Goal: Transaction & Acquisition: Purchase product/service

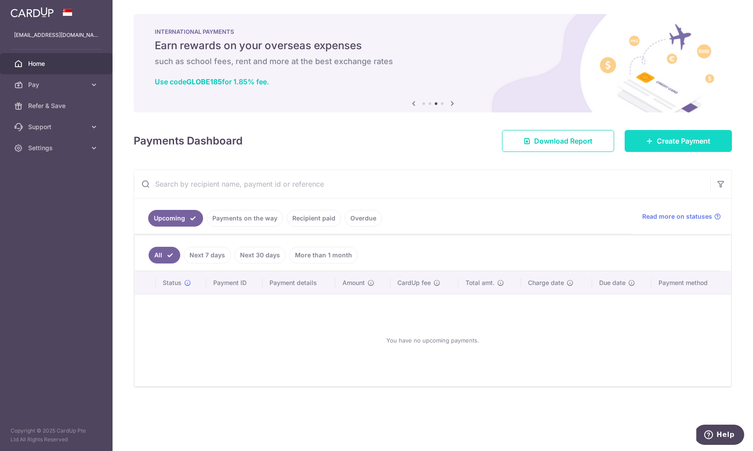
click at [690, 147] on link "Create Payment" at bounding box center [677, 141] width 107 height 22
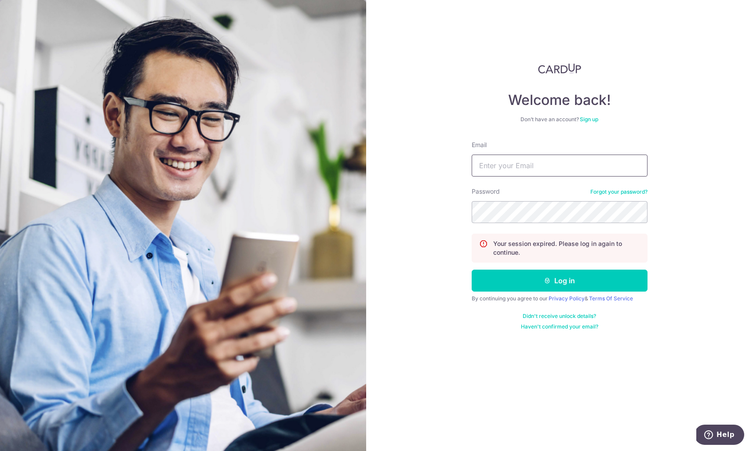
type input "xiaohu_i@yahoo.com"
click at [550, 283] on icon "submit" at bounding box center [547, 280] width 7 height 7
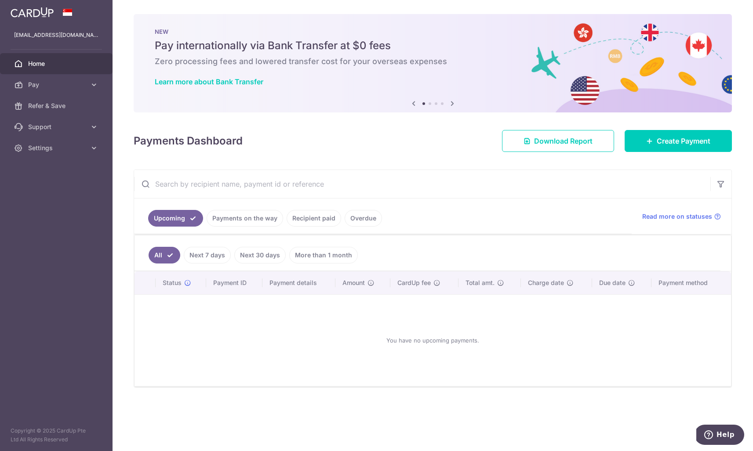
click at [678, 126] on div "× Pause Schedule Pause all future payments in this series Pause just this one p…" at bounding box center [432, 225] width 640 height 451
click at [679, 140] on span "Create Payment" at bounding box center [683, 141] width 54 height 11
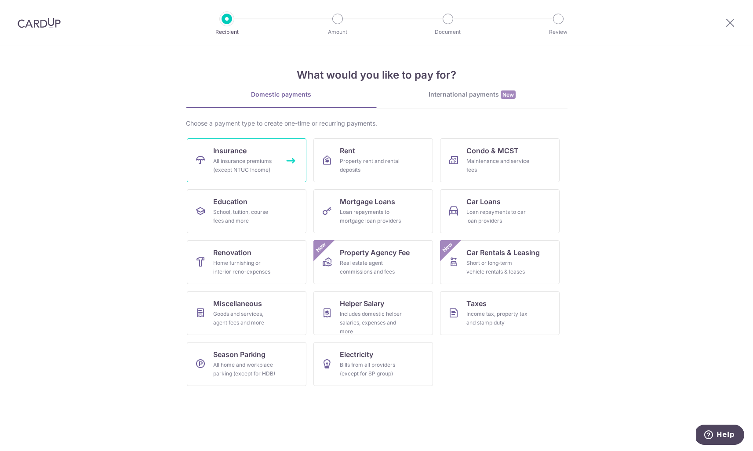
click at [252, 170] on div "All insurance premiums (except NTUC Income)" at bounding box center [244, 166] width 63 height 18
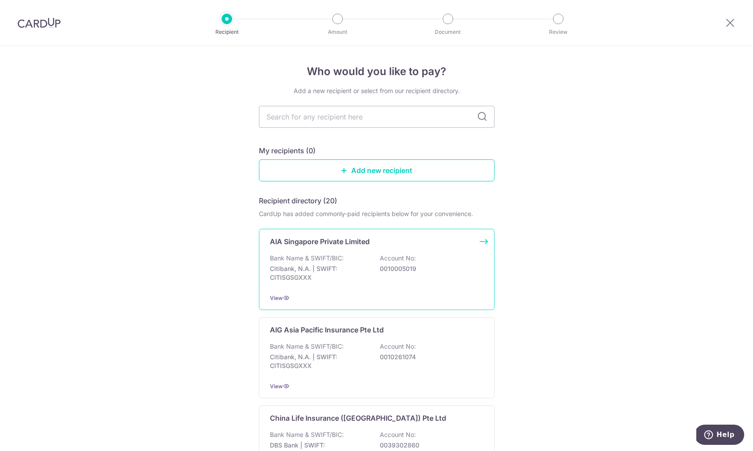
click at [346, 261] on div "Bank Name & SWIFT/BIC: Citibank, N.A. | SWIFT: CITISGSGXXX Account No: 00100050…" at bounding box center [377, 270] width 214 height 33
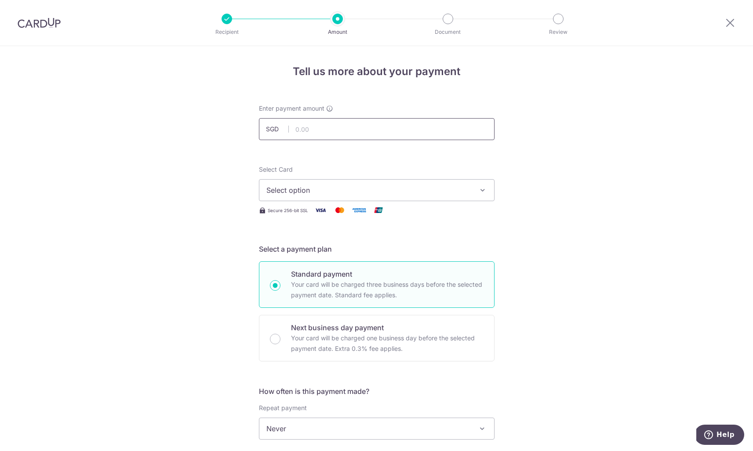
click at [391, 126] on input "text" at bounding box center [377, 129] width 236 height 22
paste input "1,985.50"
type input "1,985.50"
click at [379, 192] on span "Select option" at bounding box center [368, 190] width 205 height 11
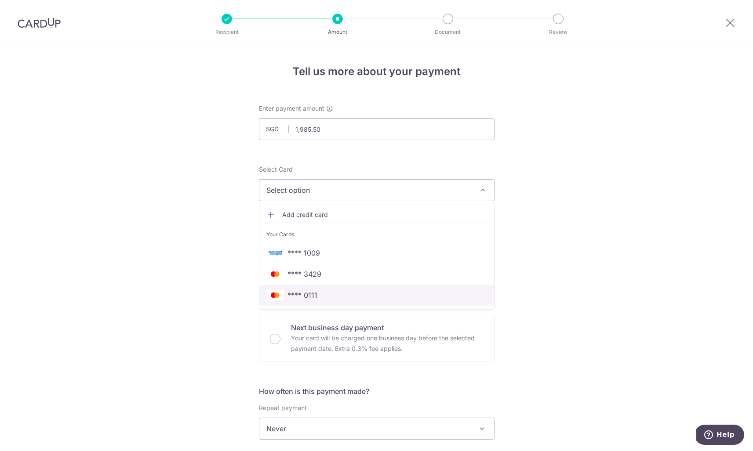
click at [361, 295] on span "**** 0111" at bounding box center [376, 295] width 221 height 11
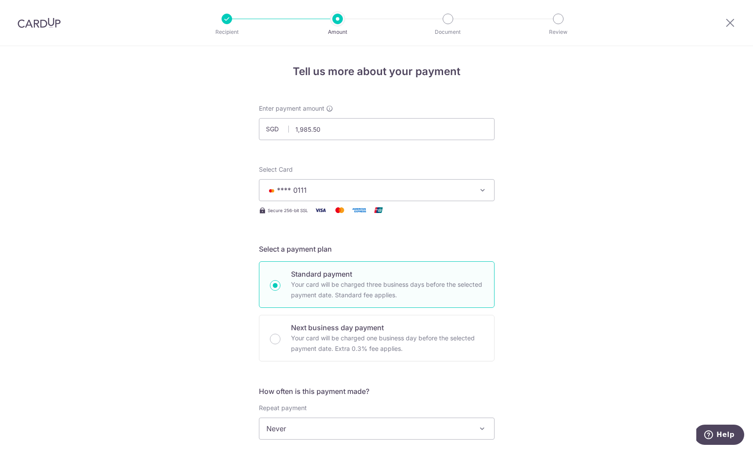
click at [361, 295] on p "Your card will be charged three business days before the selected payment date.…" at bounding box center [387, 289] width 192 height 21
click at [280, 291] on input "Standard payment Your card will be charged three business days before the selec…" at bounding box center [275, 285] width 11 height 11
radio input "true"
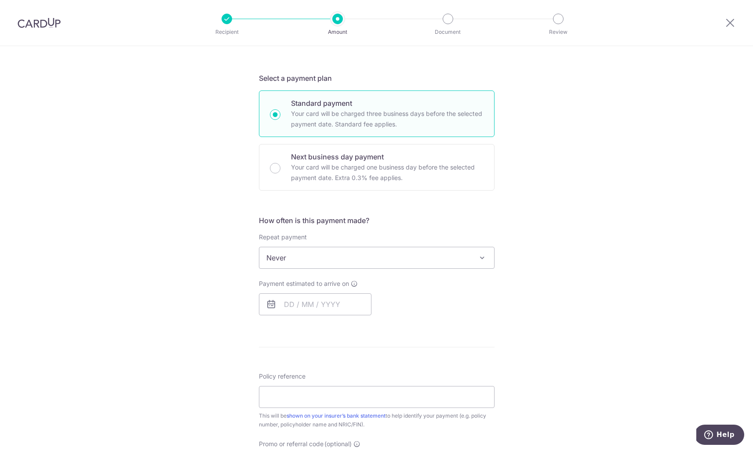
click at [301, 315] on div "How often is this payment made? Repeat payment Never Every week Every month Eve…" at bounding box center [377, 268] width 236 height 107
click at [305, 312] on input "text" at bounding box center [315, 304] width 112 height 22
click at [346, 388] on link "11" at bounding box center [347, 384] width 14 height 14
type input "[DATE]"
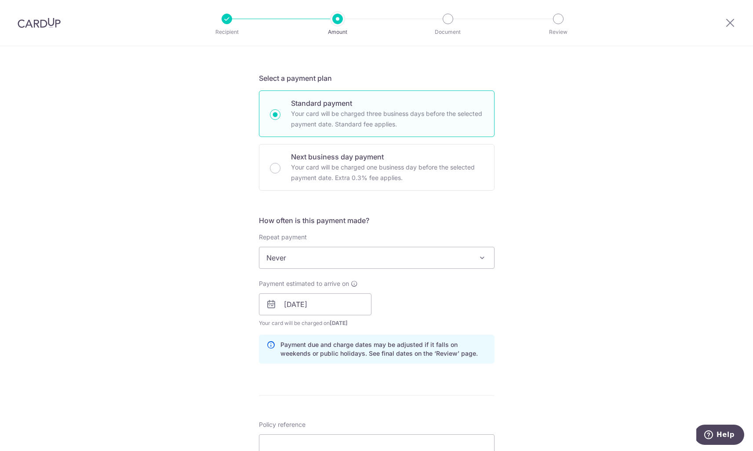
scroll to position [362, 0]
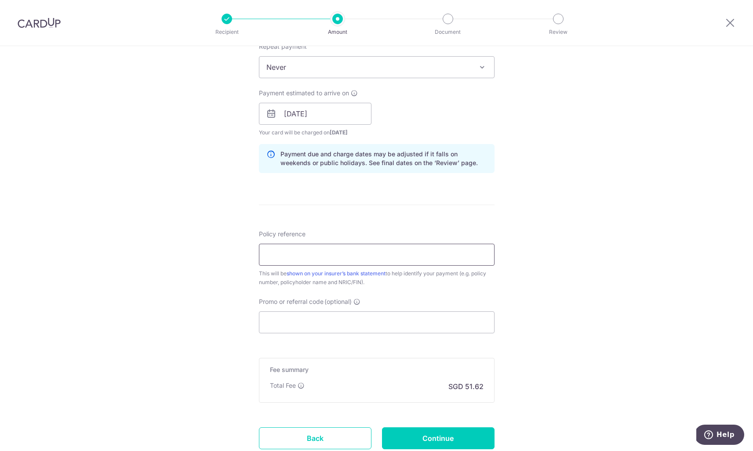
click at [327, 254] on input "Policy reference" at bounding box center [377, 255] width 236 height 22
paste input "L550710387"
type input "L550710387"
click at [370, 322] on input "Promo or referral code (optional)" at bounding box center [377, 323] width 236 height 22
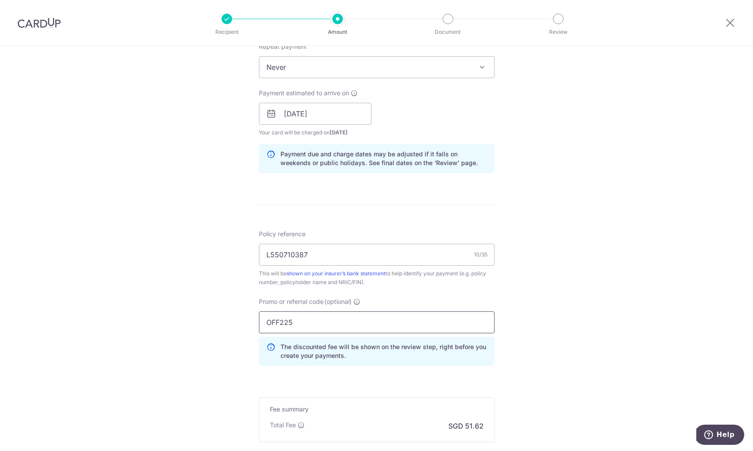
scroll to position [465, 0]
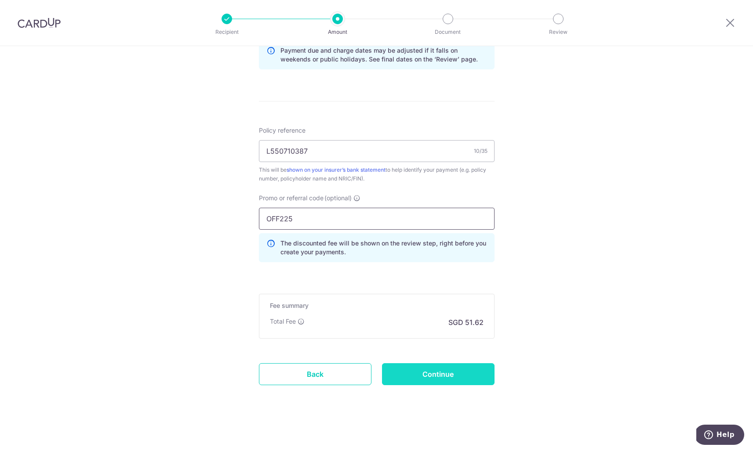
type input "OFF225"
click at [489, 370] on input "Continue" at bounding box center [438, 374] width 112 height 22
type input "Create Schedule"
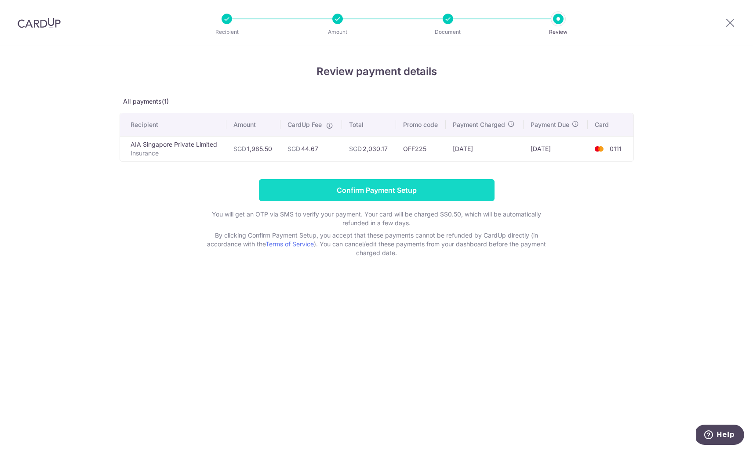
click at [394, 188] on input "Confirm Payment Setup" at bounding box center [377, 190] width 236 height 22
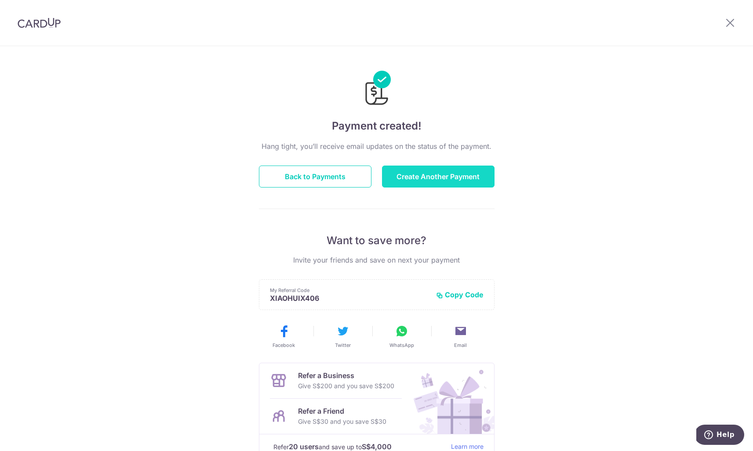
click at [445, 170] on button "Create Another Payment" at bounding box center [438, 177] width 112 height 22
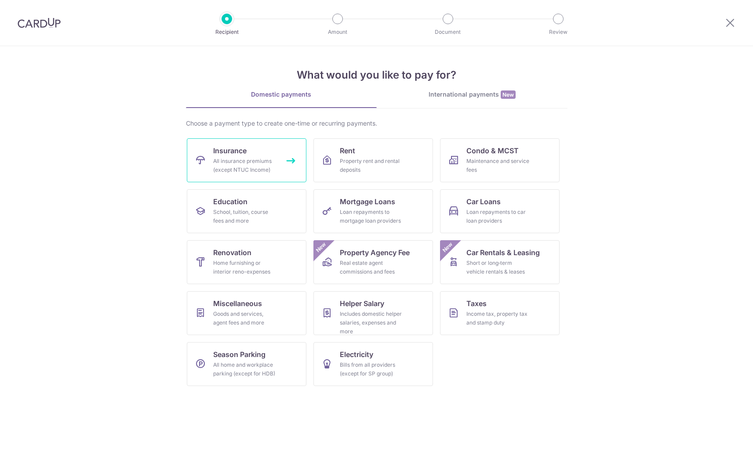
click at [279, 151] on link "Insurance All insurance premiums (except NTUC Income)" at bounding box center [247, 160] width 120 height 44
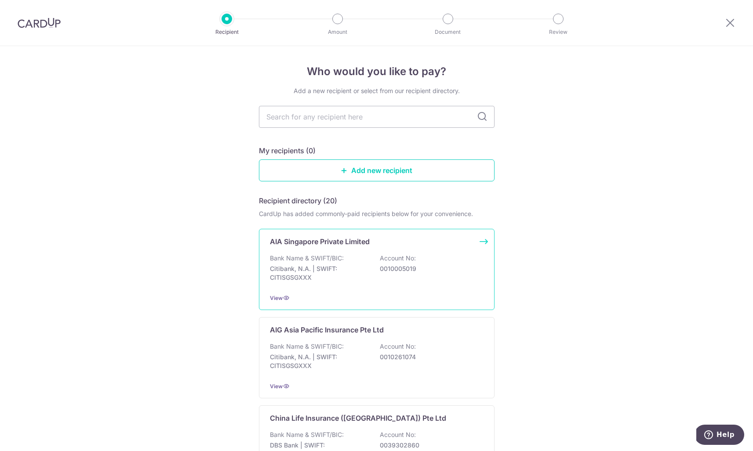
click at [317, 240] on p "AIA Singapore Private Limited" at bounding box center [320, 241] width 100 height 11
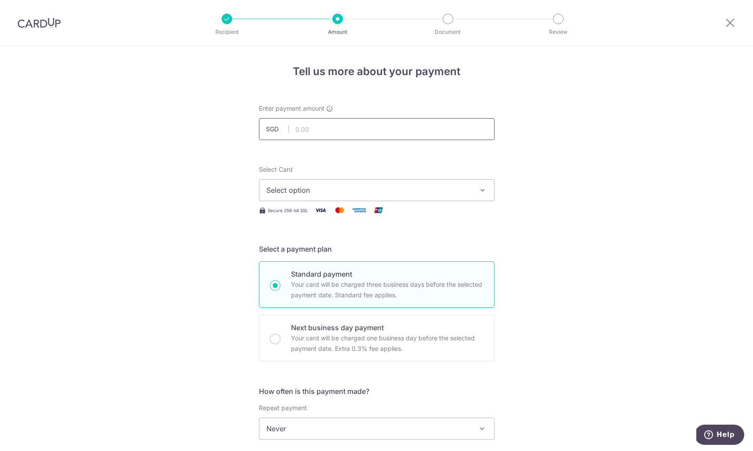
click at [341, 120] on input "text" at bounding box center [377, 129] width 236 height 22
paste input "234.00"
type input "234.00"
click at [311, 191] on span "Select option" at bounding box center [368, 190] width 205 height 11
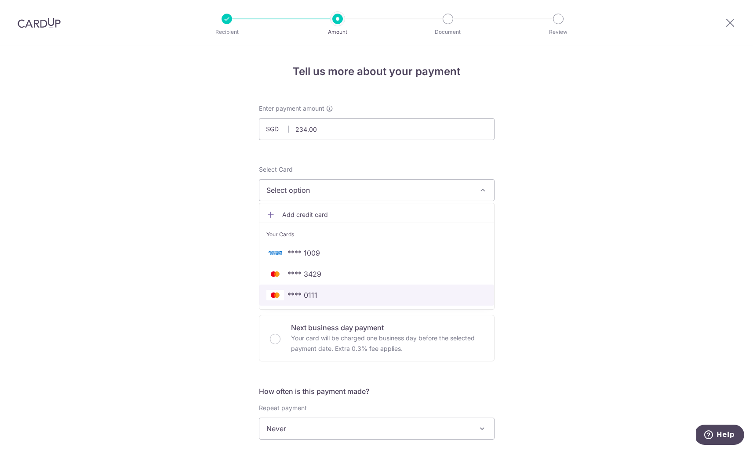
click at [296, 294] on span "**** 0111" at bounding box center [302, 295] width 30 height 11
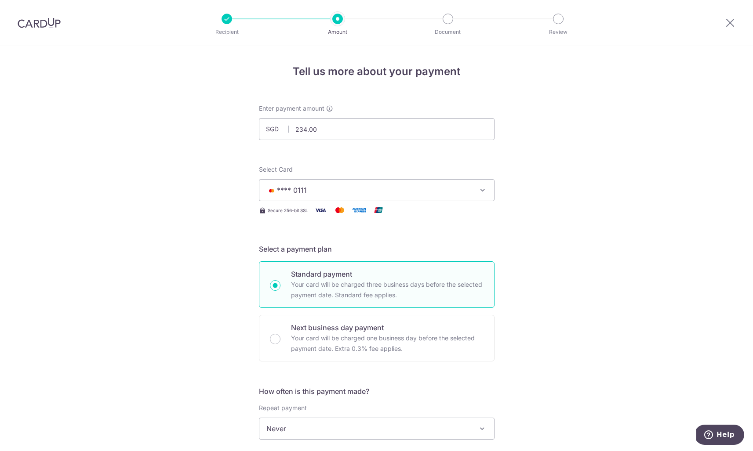
click at [296, 294] on p "Your card will be charged three business days before the selected payment date.…" at bounding box center [387, 289] width 192 height 21
click at [280, 291] on input "Standard payment Your card will be charged three business days before the selec…" at bounding box center [275, 285] width 11 height 11
radio input "true"
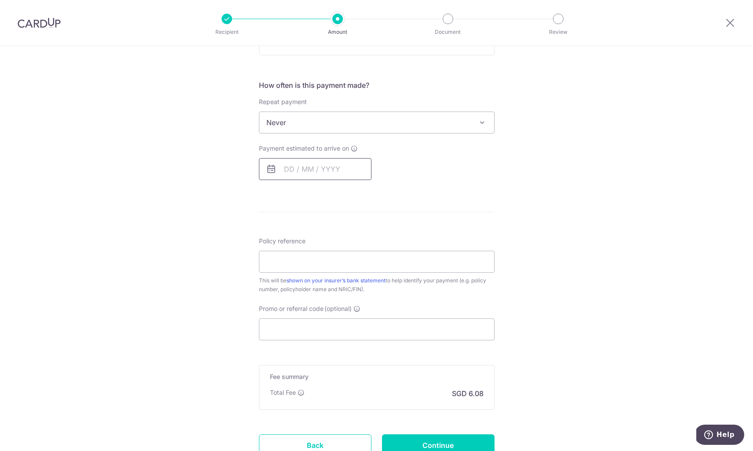
click at [309, 163] on input "text" at bounding box center [315, 169] width 112 height 22
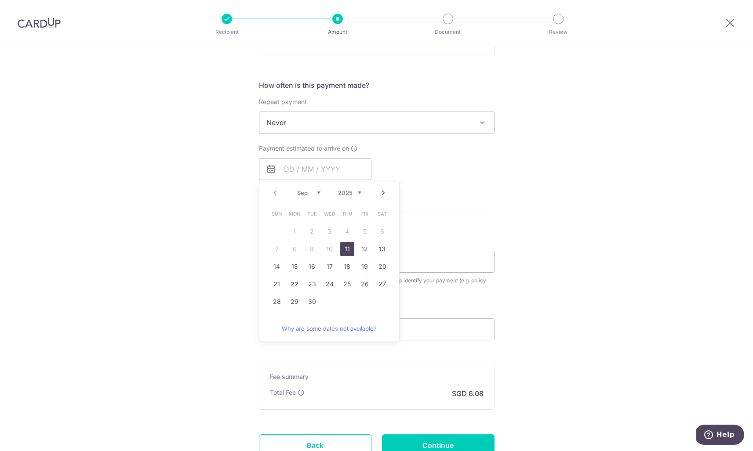
click at [343, 248] on link "11" at bounding box center [347, 249] width 14 height 14
type input "[DATE]"
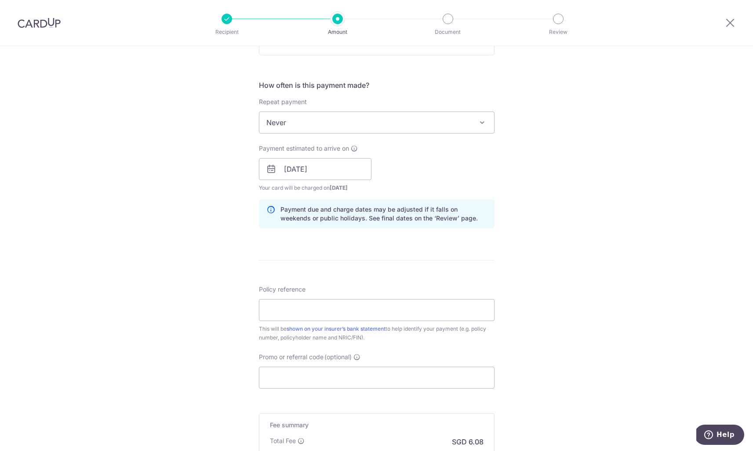
click at [343, 248] on form "Enter payment amount SGD 234.00 234.00 Select Card **** 0111 Add credit card Yo…" at bounding box center [377, 164] width 236 height 732
click at [333, 302] on input "Policy reference" at bounding box center [377, 310] width 236 height 22
paste input "E242934277"
click at [268, 310] on input "E242934277" at bounding box center [377, 310] width 236 height 22
type input "H242934277"
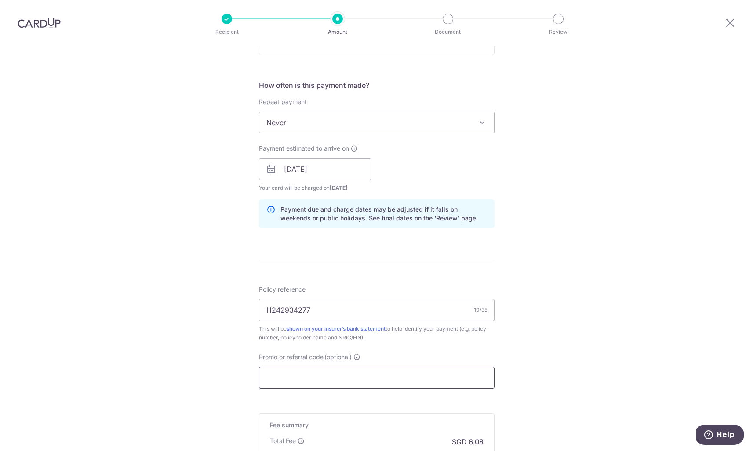
click at [317, 370] on input "Promo or referral code (optional)" at bounding box center [377, 378] width 236 height 22
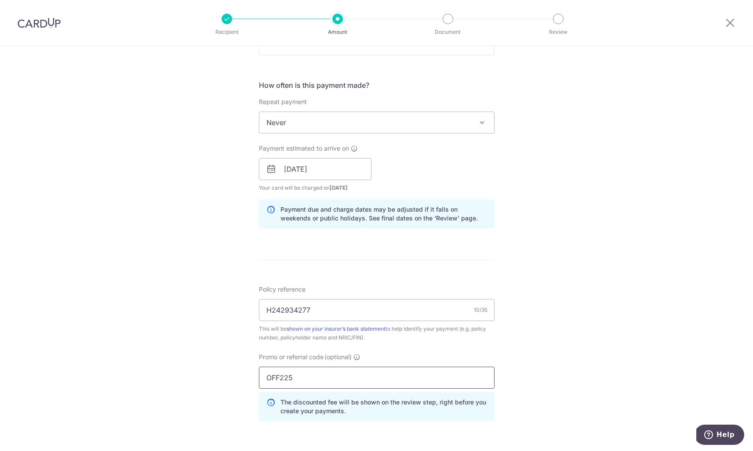
type input "OFF225"
click at [592, 327] on div "Tell us more about your payment Enter payment amount SGD 234.00 234.00 Select C…" at bounding box center [376, 175] width 753 height 870
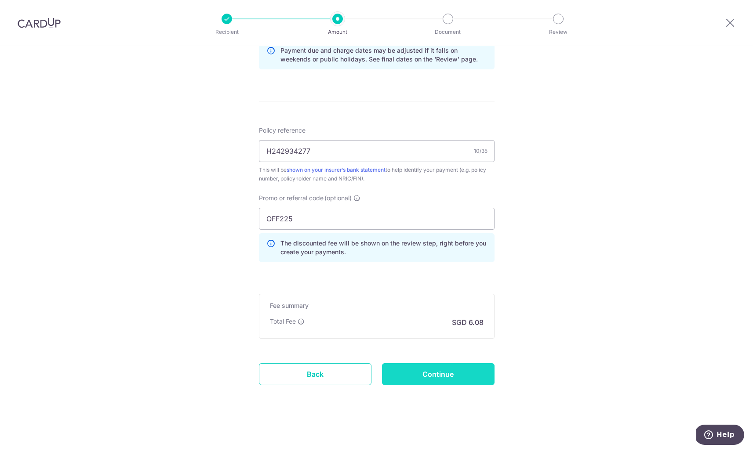
click at [455, 365] on input "Continue" at bounding box center [438, 374] width 112 height 22
type input "Create Schedule"
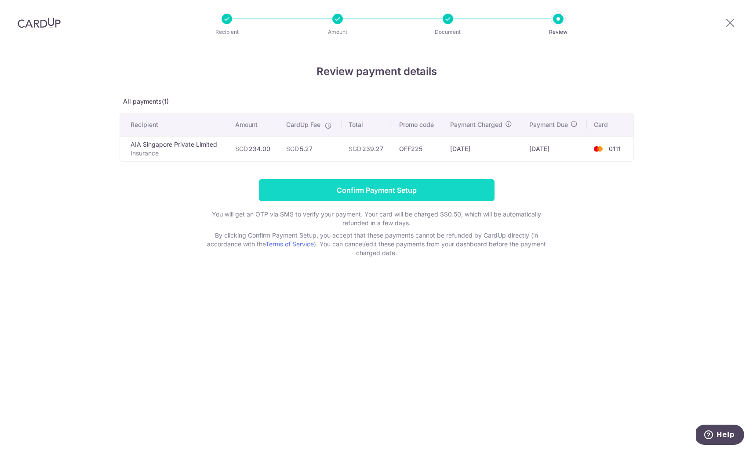
click at [388, 185] on input "Confirm Payment Setup" at bounding box center [377, 190] width 236 height 22
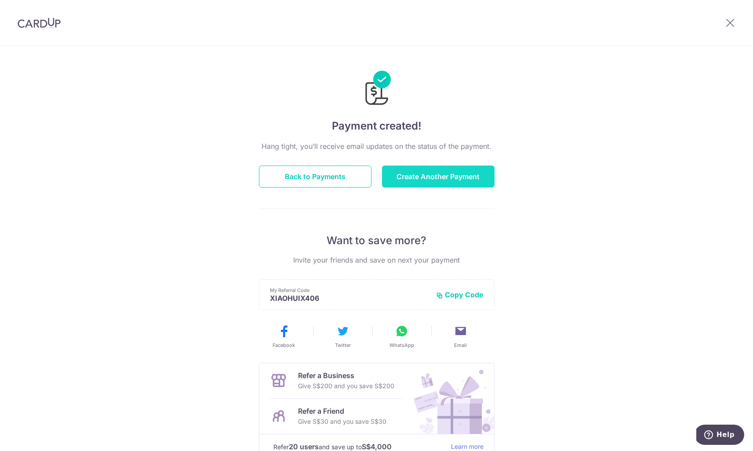
click at [443, 171] on button "Create Another Payment" at bounding box center [438, 177] width 112 height 22
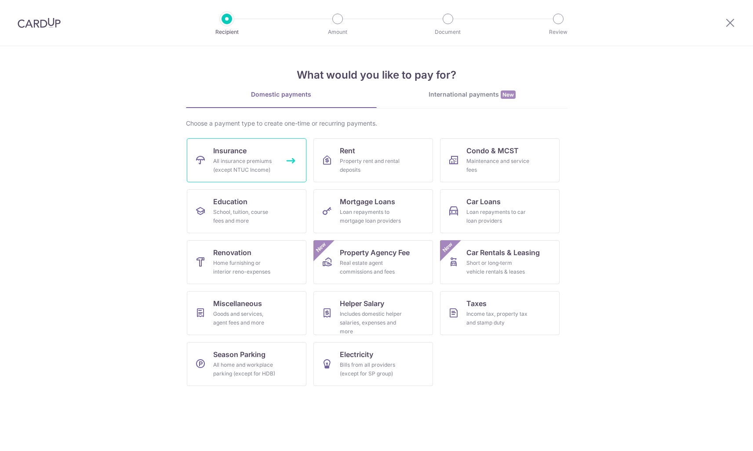
click at [202, 162] on icon at bounding box center [200, 160] width 11 height 11
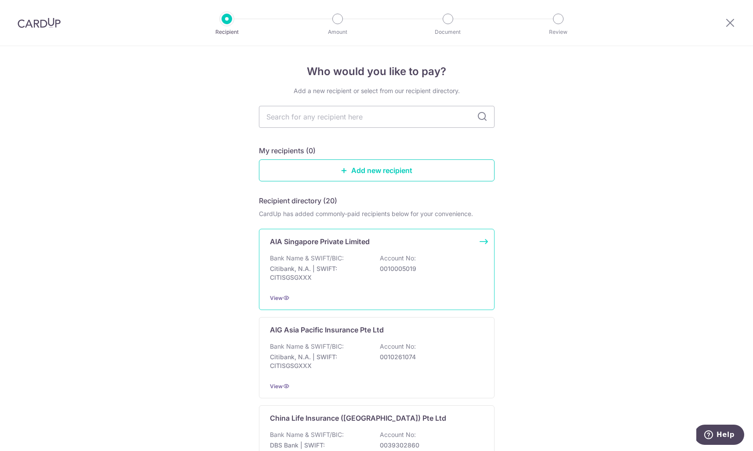
click at [322, 268] on p "Citibank, N.A. | SWIFT: CITISGSGXXX" at bounding box center [319, 274] width 98 height 18
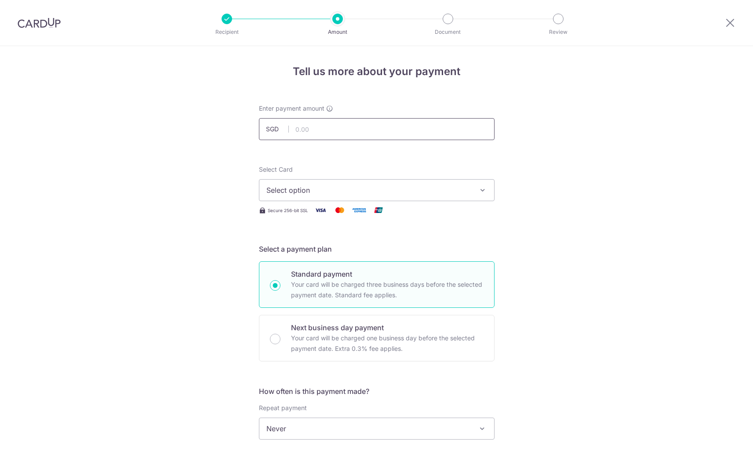
click at [377, 126] on input "text" at bounding box center [377, 129] width 236 height 22
paste input "197.62"
type input "197.62"
click at [320, 191] on span "Select option" at bounding box center [368, 190] width 205 height 11
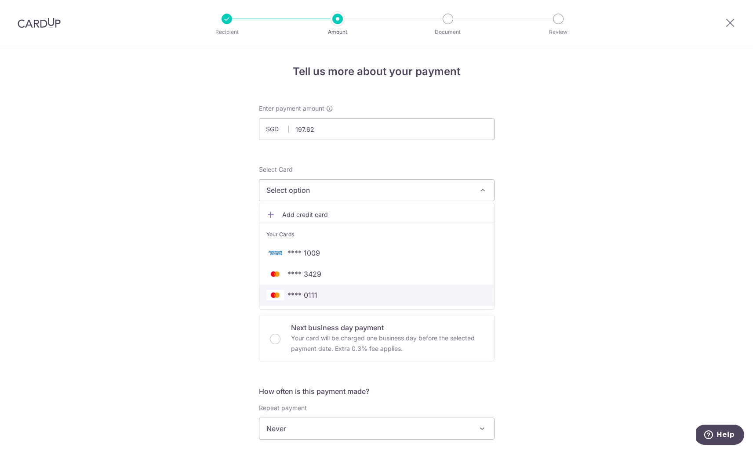
click at [314, 295] on span "**** 0111" at bounding box center [302, 295] width 30 height 11
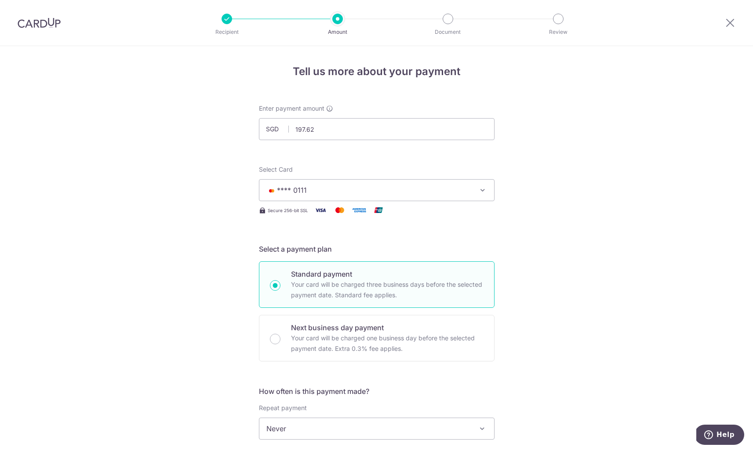
scroll to position [79, 0]
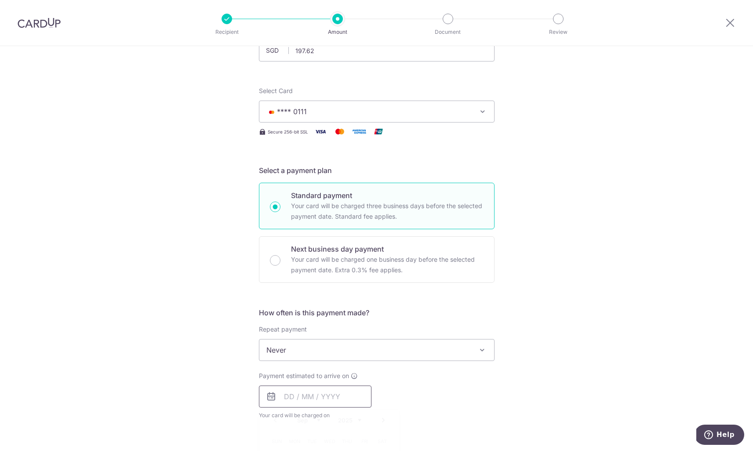
click at [320, 391] on input "text" at bounding box center [315, 397] width 112 height 22
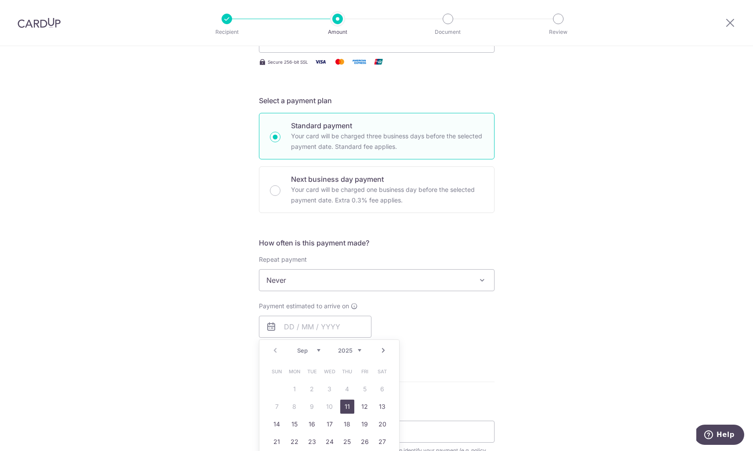
click at [340, 401] on link "11" at bounding box center [347, 407] width 14 height 14
type input "11/09/2025"
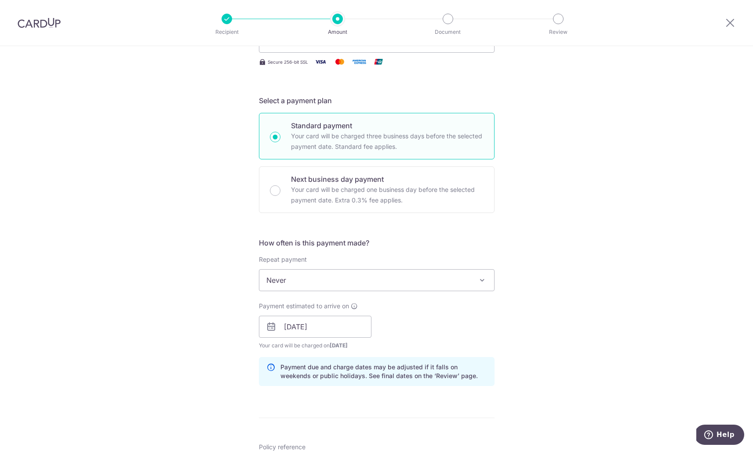
scroll to position [335, 0]
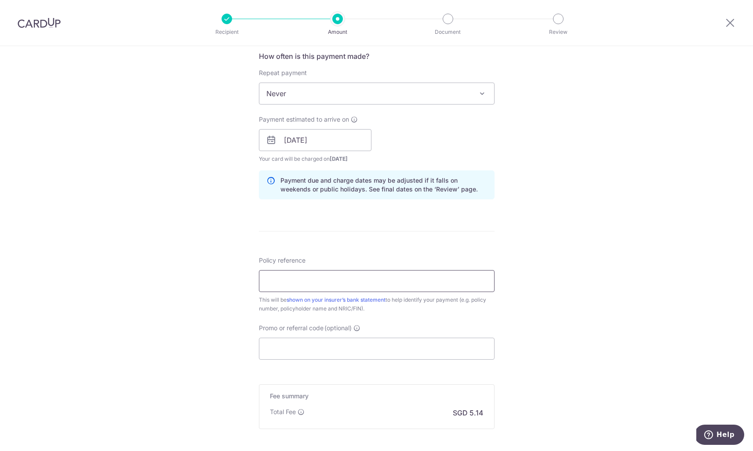
click at [334, 283] on input "Policy reference" at bounding box center [377, 281] width 236 height 22
paste input "E244204808"
click at [268, 281] on input "E244204808" at bounding box center [377, 281] width 236 height 22
type input "H244204808"
click at [269, 341] on input "Promo or referral code (optional)" at bounding box center [377, 349] width 236 height 22
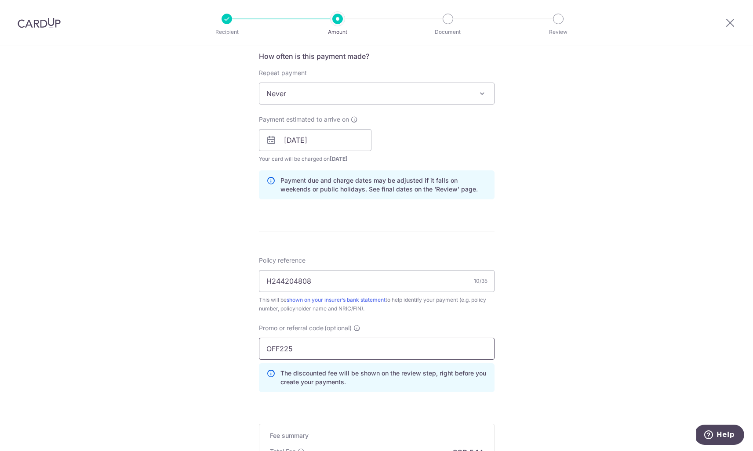
scroll to position [465, 0]
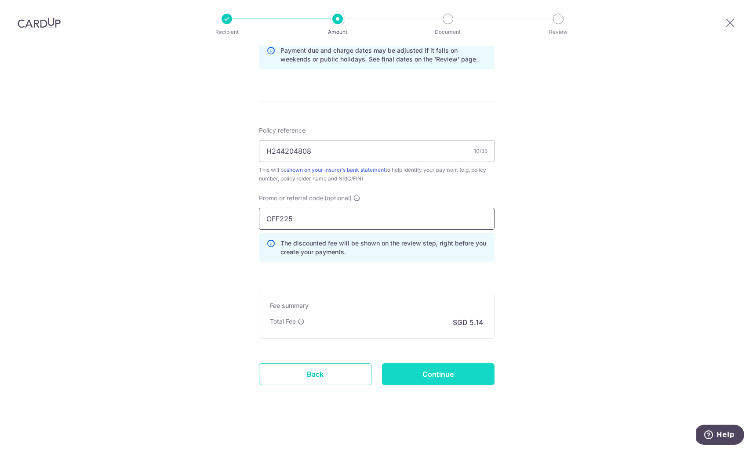
type input "OFF225"
click at [453, 376] on input "Continue" at bounding box center [438, 374] width 112 height 22
type input "Create Schedule"
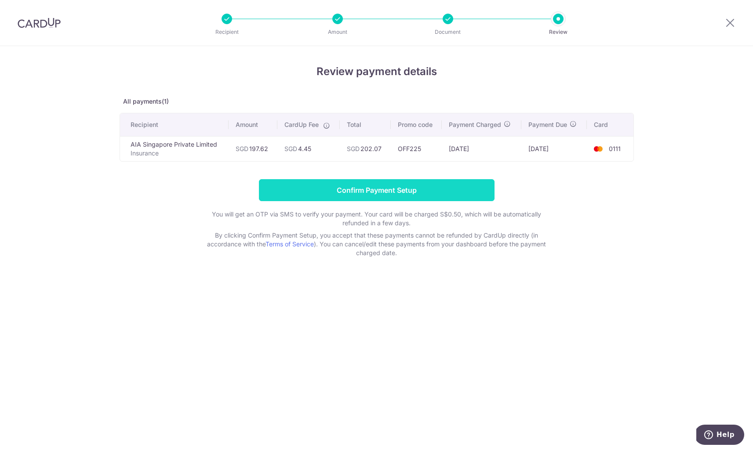
click at [447, 187] on input "Confirm Payment Setup" at bounding box center [377, 190] width 236 height 22
